Goal: Obtain resource: Download file/media

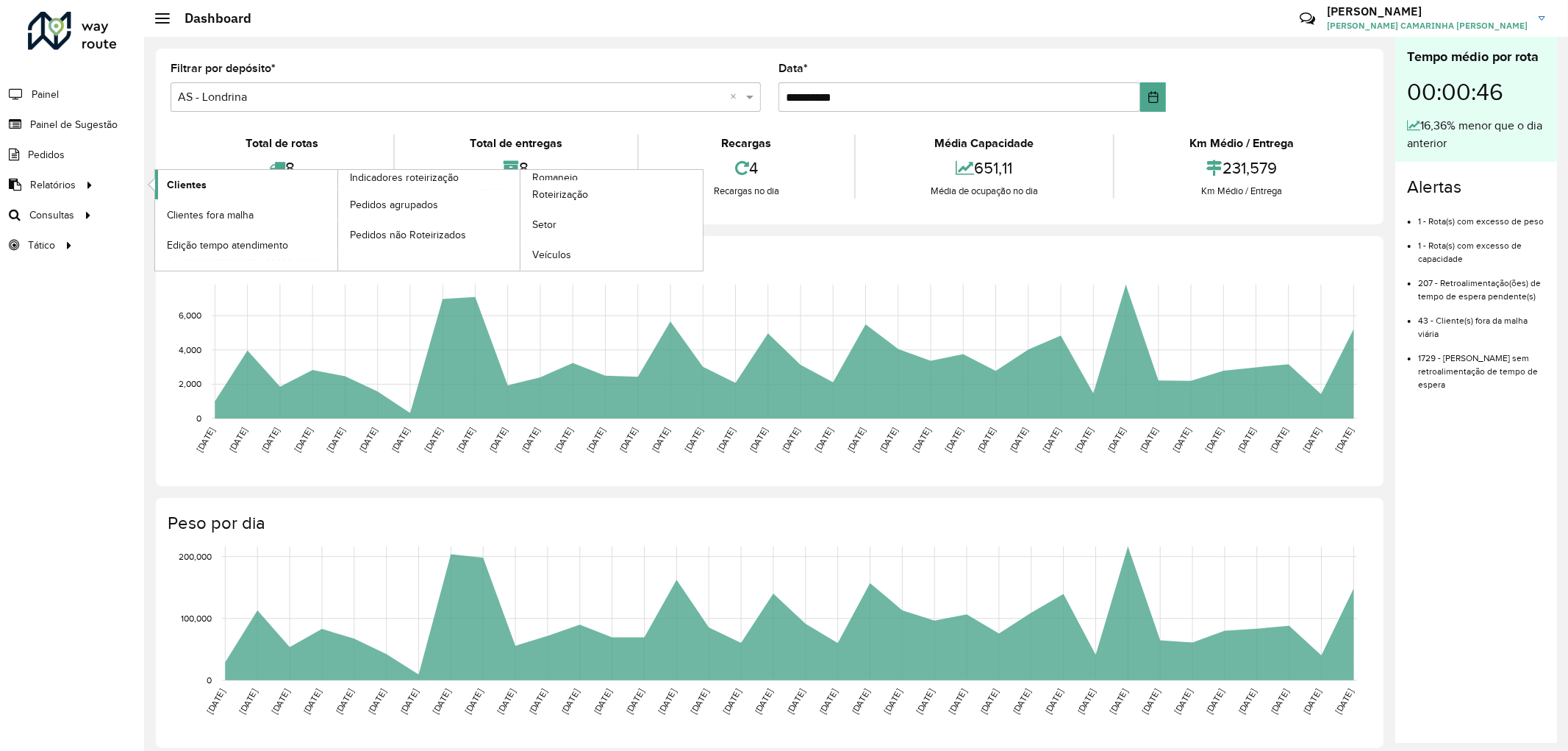
click at [172, 182] on span "Clientes" at bounding box center [186, 185] width 40 height 15
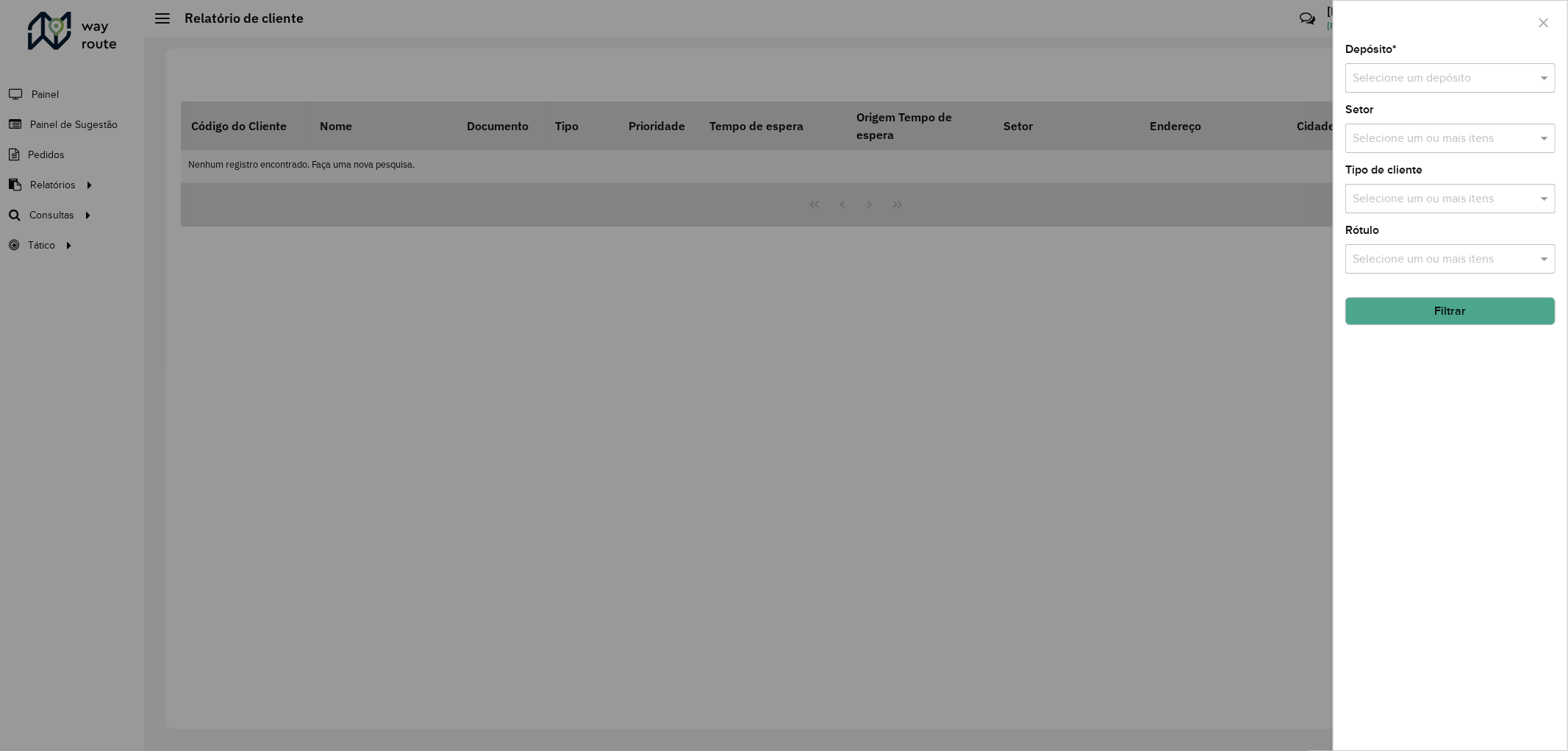
click at [1457, 325] on button "Filtrar" at bounding box center [1450, 311] width 211 height 28
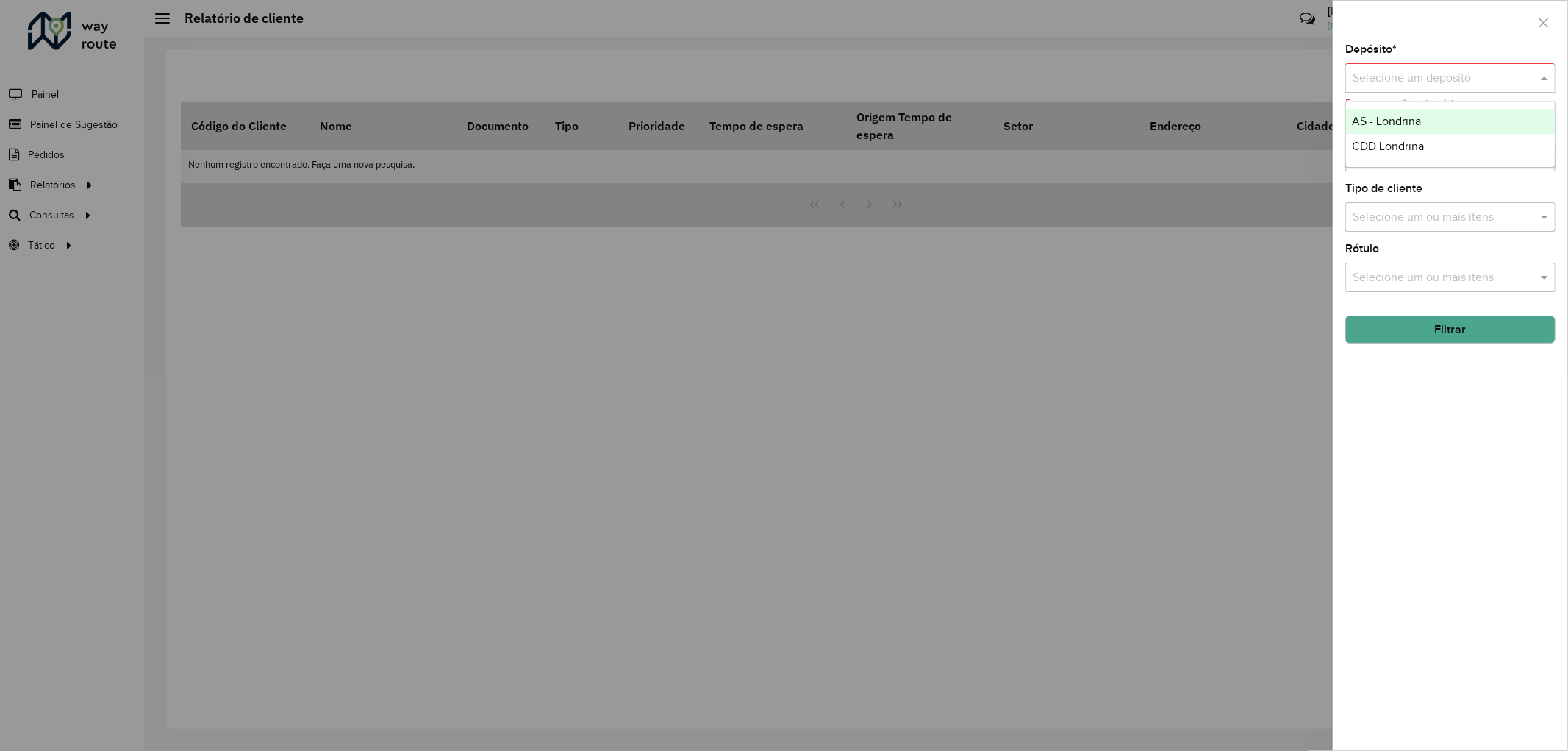
click at [1435, 90] on div "Selecione um depósito" at bounding box center [1450, 78] width 211 height 29
click at [1427, 150] on div "CDD Londrina" at bounding box center [1450, 146] width 209 height 25
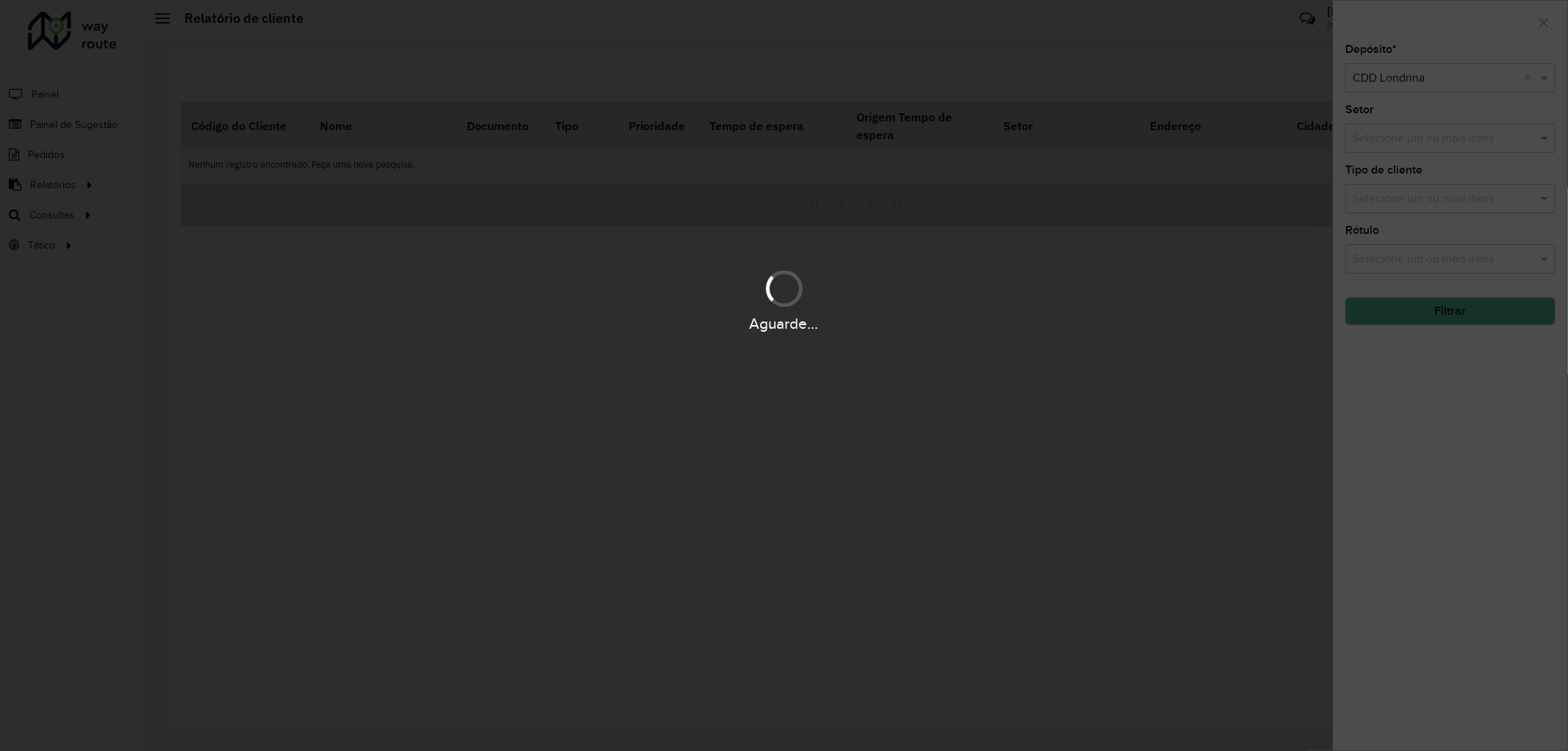
click at [1416, 312] on div "Aguarde..." at bounding box center [784, 324] width 1568 height 23
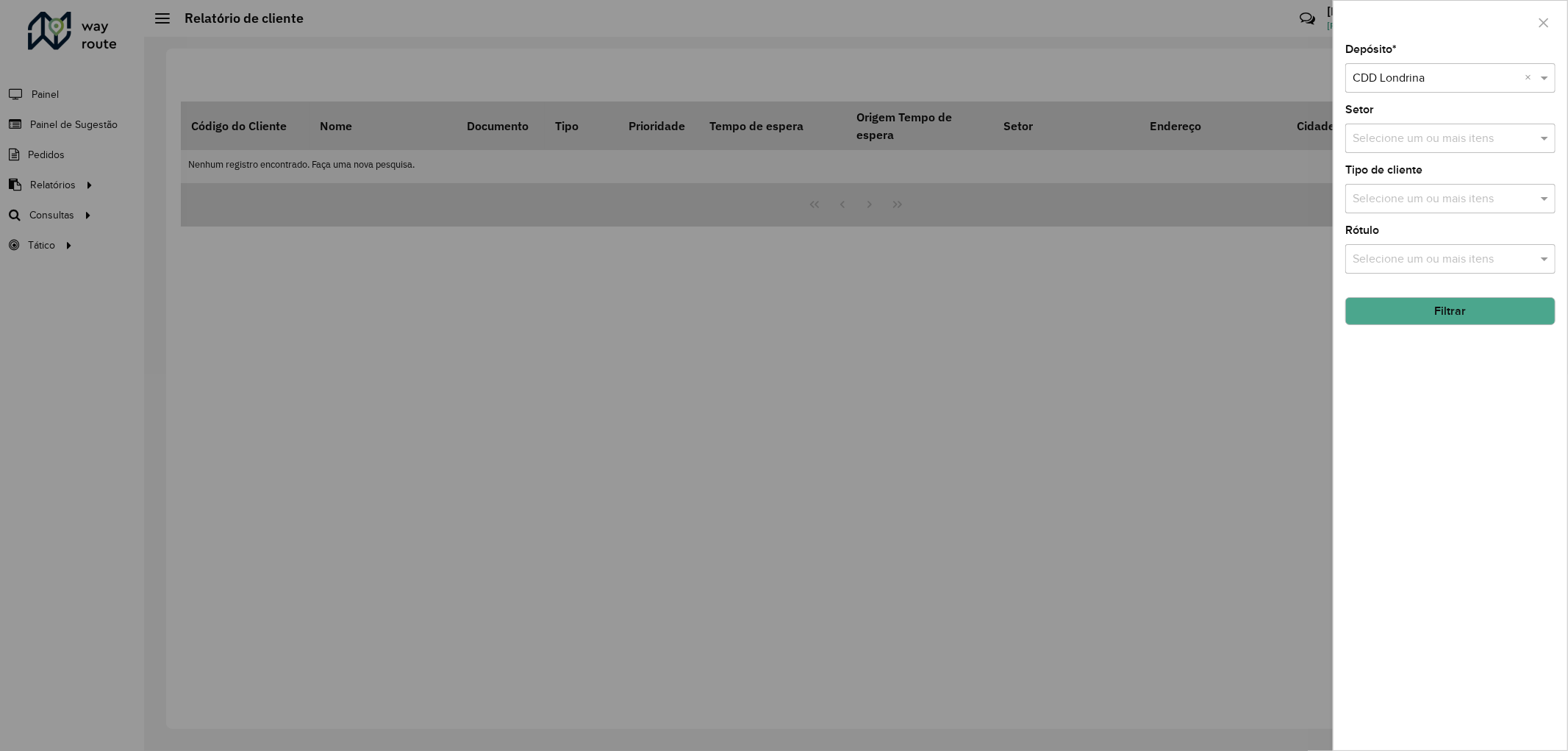
click at [1418, 312] on button "Filtrar" at bounding box center [1450, 311] width 211 height 28
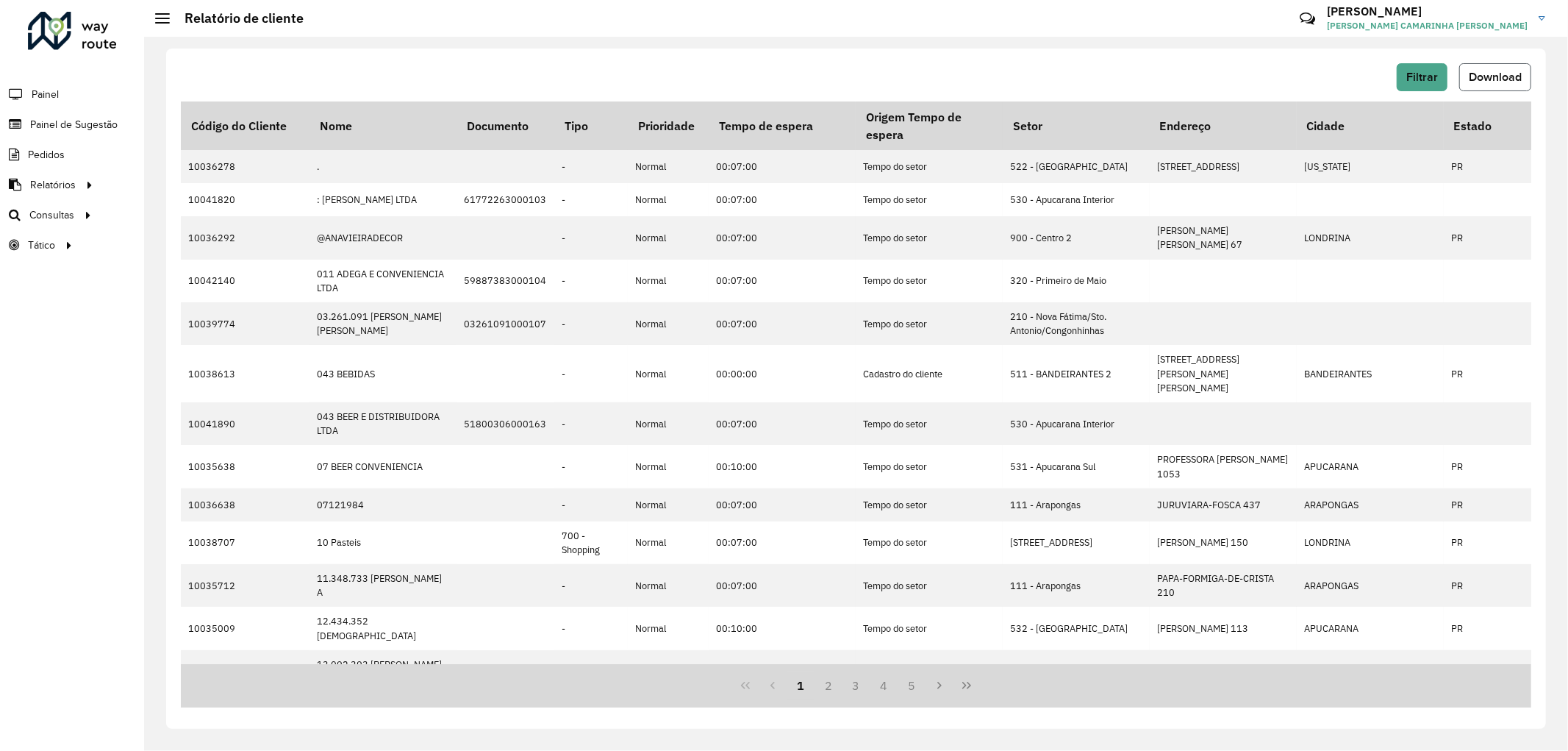
click at [1518, 81] on span "Download" at bounding box center [1495, 76] width 53 height 12
